Goal: Download file/media

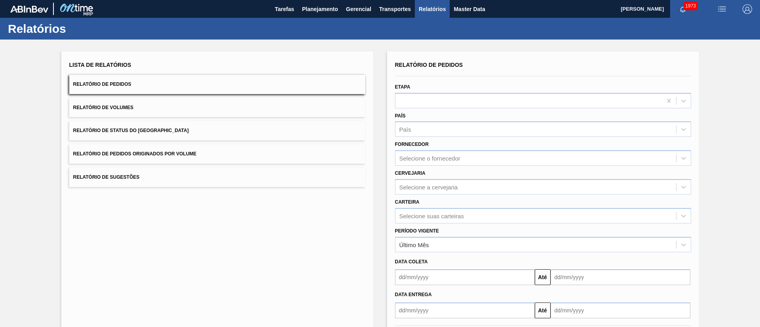
click at [153, 138] on button "Relatório de Status do Estoque" at bounding box center [217, 130] width 296 height 19
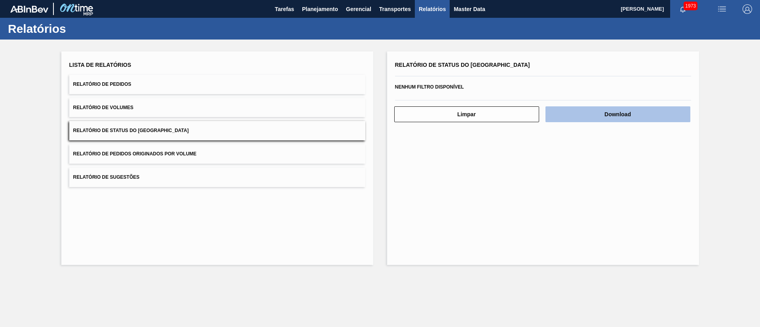
click at [598, 117] on button "Download" at bounding box center [617, 114] width 145 height 16
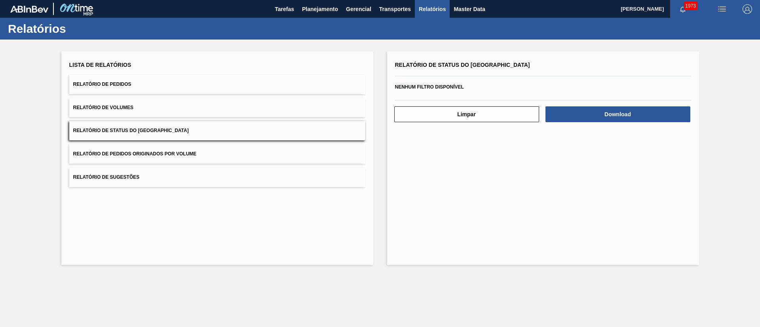
click at [96, 80] on button "Relatório de Pedidos" at bounding box center [217, 84] width 296 height 19
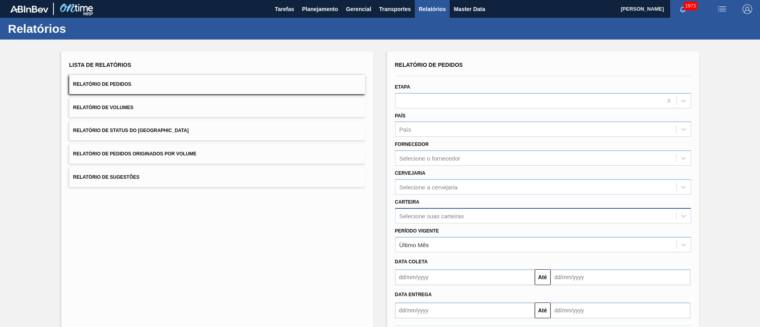
click at [445, 215] on div "Selecione suas carteiras" at bounding box center [543, 215] width 296 height 15
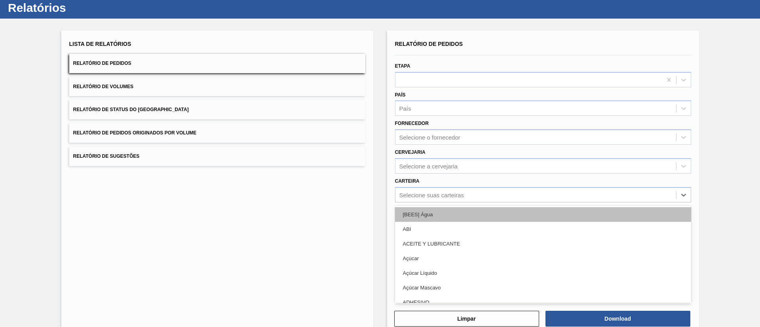
scroll to position [21, 0]
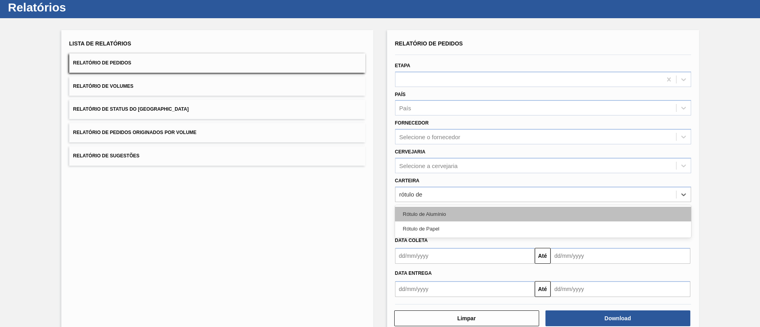
type input "rótulo de"
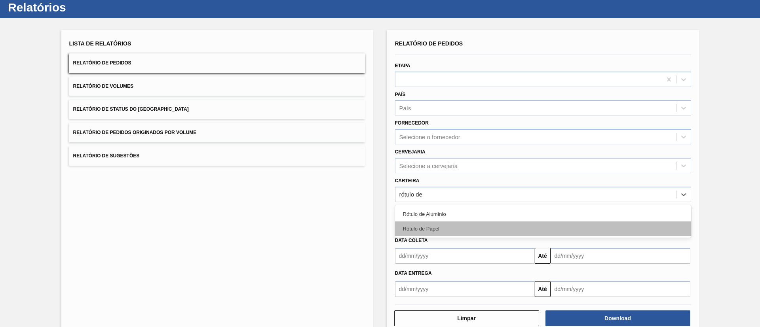
drag, startPoint x: 445, startPoint y: 218, endPoint x: 445, endPoint y: 228, distance: 9.5
click at [445, 228] on div "Rótulo de Alumínio Rótulo de Papel" at bounding box center [543, 221] width 296 height 32
click at [445, 228] on div "Rótulo de Papel" at bounding box center [543, 229] width 296 height 15
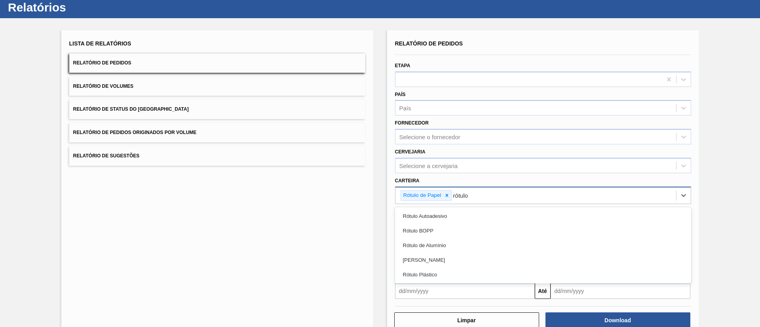
type input "rótulo p"
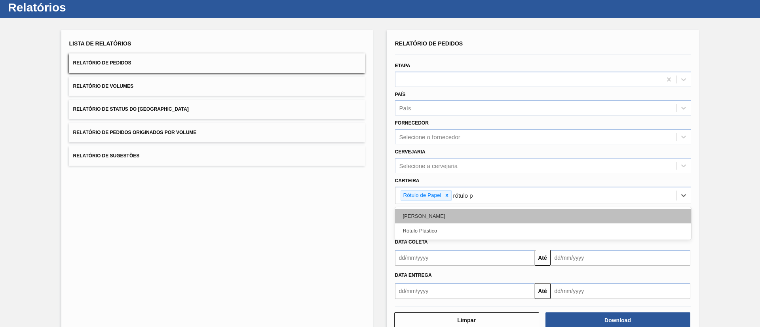
click at [458, 214] on div "Rótulo Papel" at bounding box center [543, 216] width 296 height 15
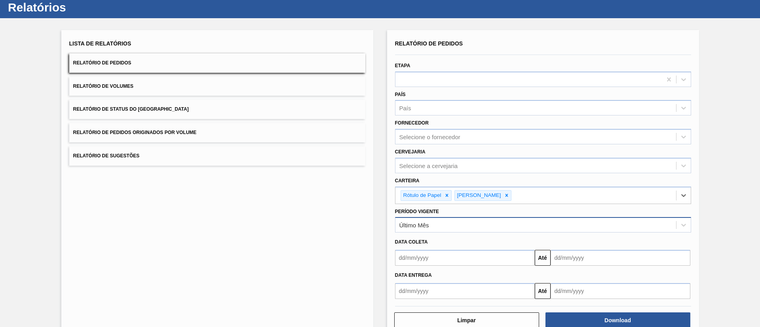
click at [440, 225] on div "Último Mês" at bounding box center [535, 225] width 281 height 11
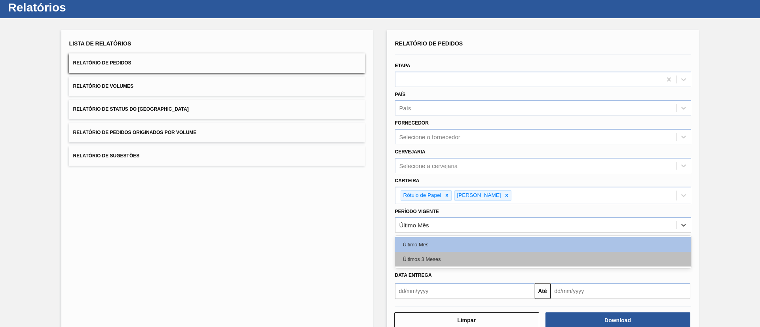
click at [422, 263] on div "Últimos 3 Meses" at bounding box center [543, 259] width 296 height 15
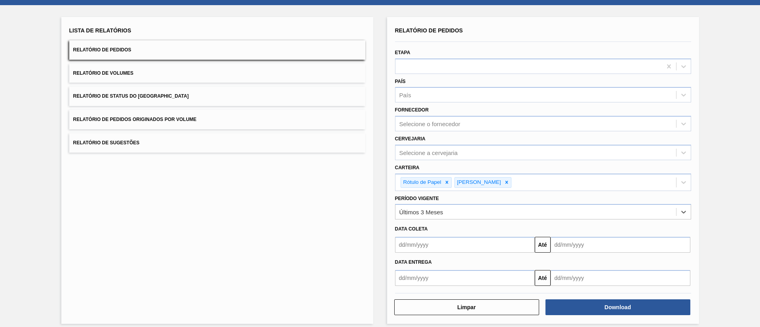
scroll to position [41, 0]
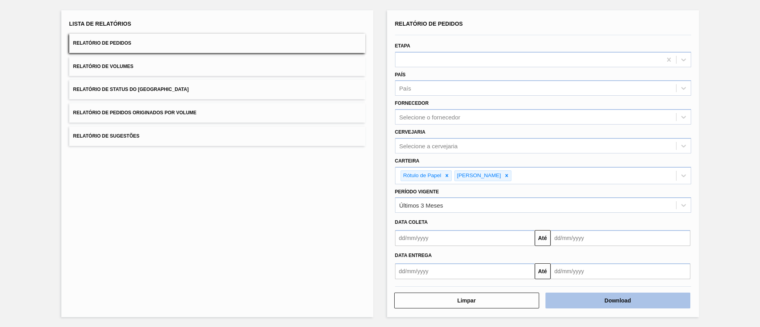
click at [604, 308] on button "Download" at bounding box center [617, 301] width 145 height 16
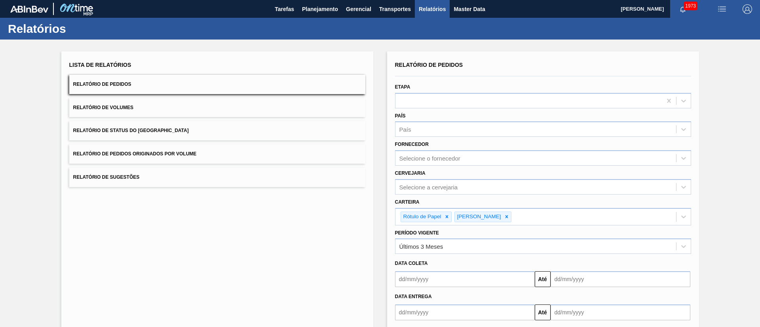
click at [195, 130] on button "Relatório de Status do Estoque" at bounding box center [217, 130] width 296 height 19
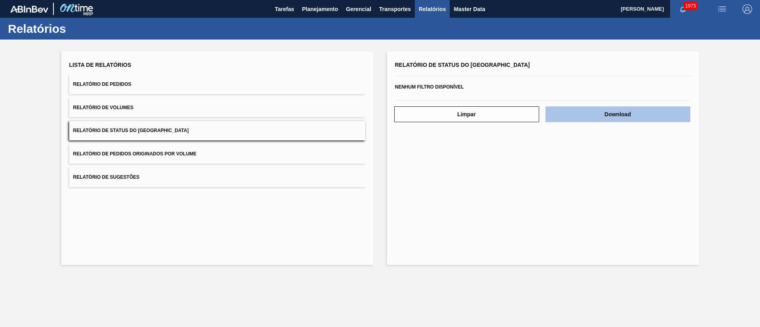
click at [653, 111] on button "Download" at bounding box center [617, 114] width 145 height 16
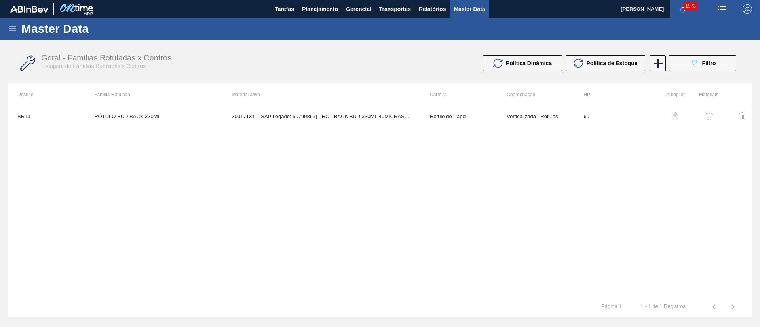
click at [13, 32] on icon at bounding box center [12, 28] width 9 height 9
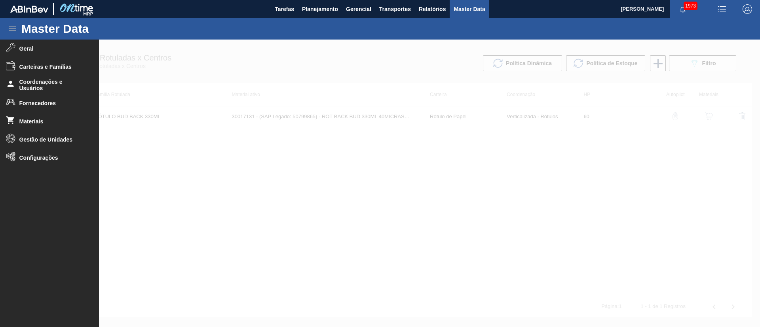
click at [236, 51] on div at bounding box center [380, 184] width 760 height 288
